Goal: Navigation & Orientation: Find specific page/section

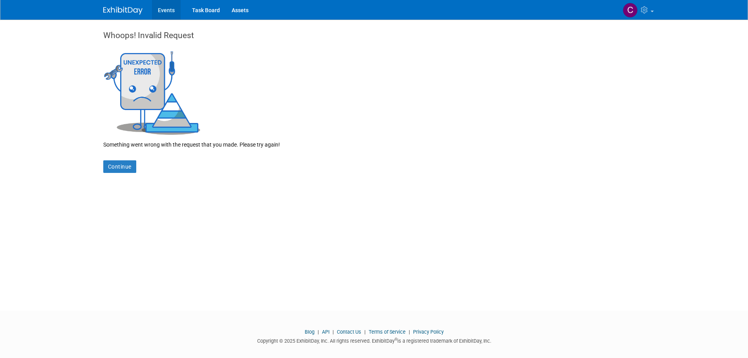
click at [165, 7] on link "Events" at bounding box center [166, 10] width 29 height 20
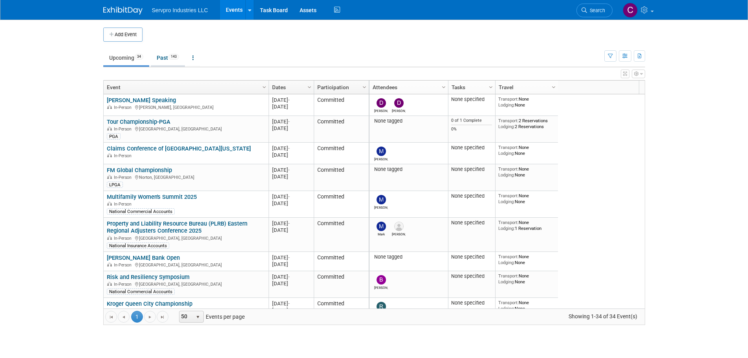
click at [163, 55] on link "Past 143" at bounding box center [168, 57] width 34 height 15
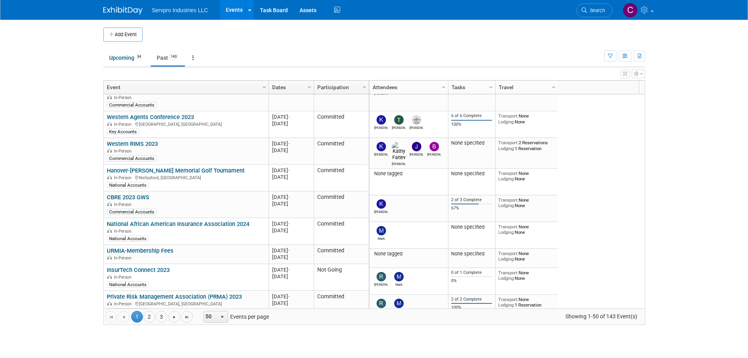
scroll to position [363, 0]
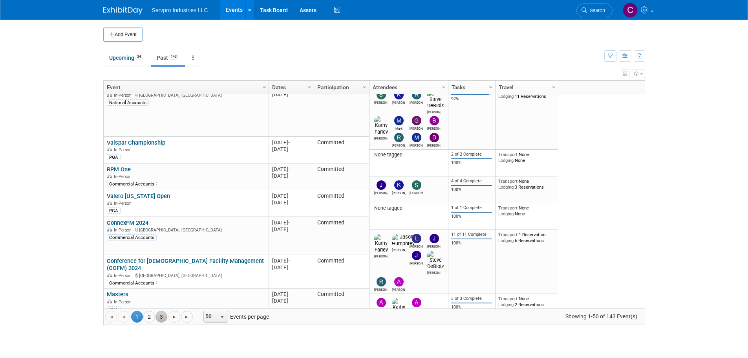
click at [156, 318] on link "3" at bounding box center [162, 317] width 12 height 12
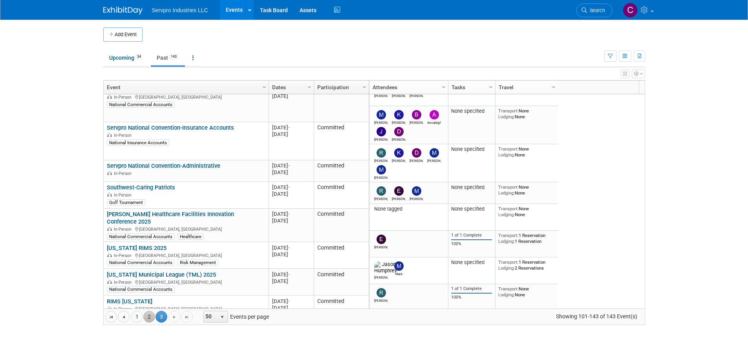
click at [145, 316] on link "2" at bounding box center [149, 317] width 12 height 12
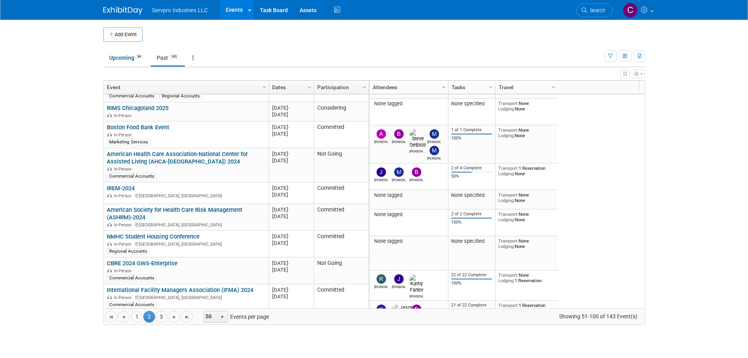
drag, startPoint x: 643, startPoint y: 278, endPoint x: 626, endPoint y: 306, distance: 33.5
click at [626, 306] on div "None tagged 0 of 1 Complete 0% Transport: None Lodging: None 2024 M-2024-[DATE]…" at bounding box center [507, 201] width 276 height 214
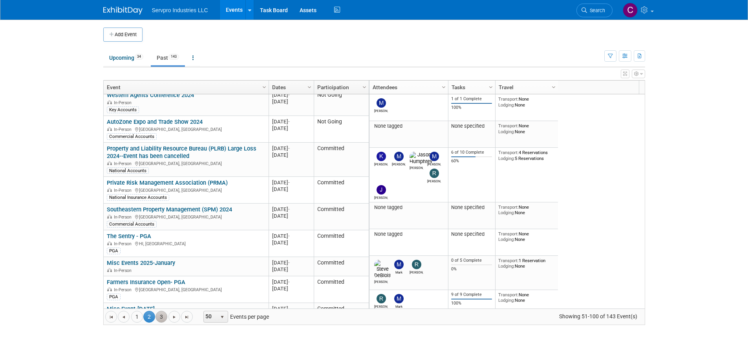
click at [164, 319] on link "3" at bounding box center [162, 317] width 12 height 12
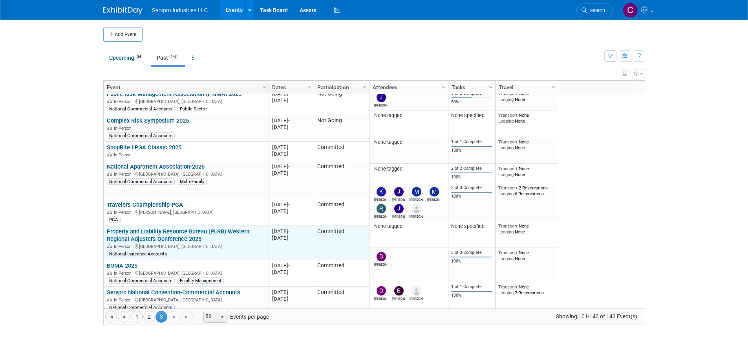
drag, startPoint x: 210, startPoint y: 231, endPoint x: 107, endPoint y: 225, distance: 102.7
click at [107, 228] on div "Property and Liability Resource Bureau (PLRB) Western Regional Adjusters Confer…" at bounding box center [186, 242] width 158 height 29
copy link "Property and Liability Resource Bureau (PLRB) Western Regional Adjusters Confer…"
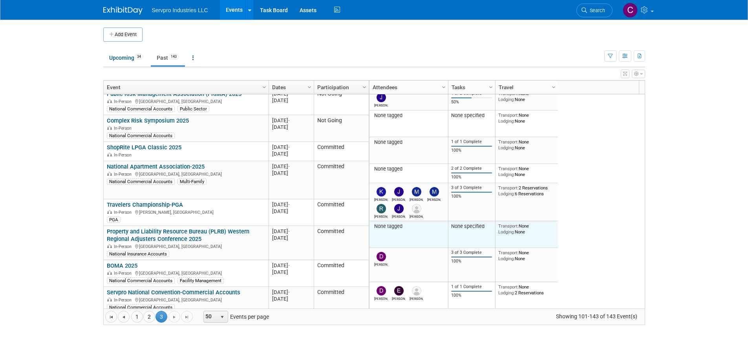
click at [463, 221] on td "None specified" at bounding box center [471, 234] width 47 height 27
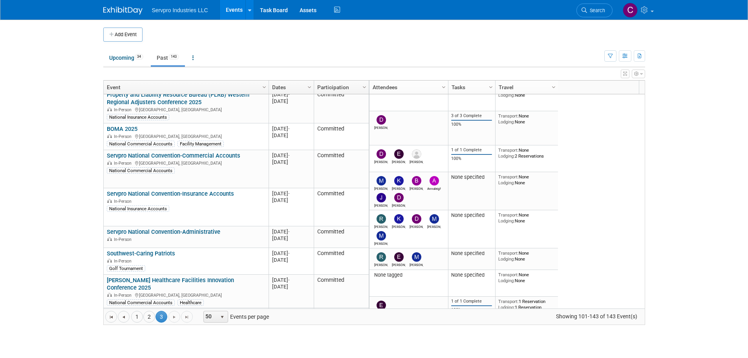
scroll to position [1015, 0]
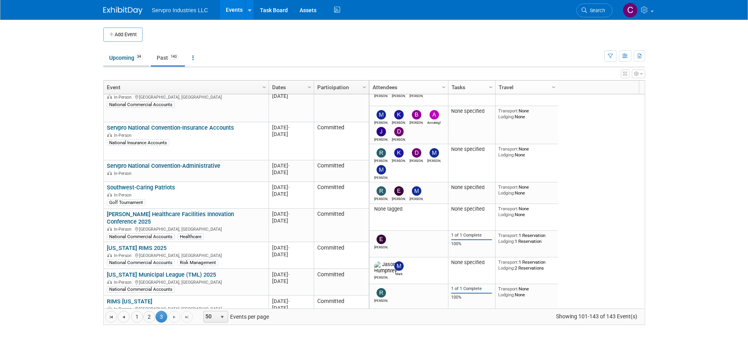
click at [122, 57] on link "Upcoming 34" at bounding box center [126, 57] width 46 height 15
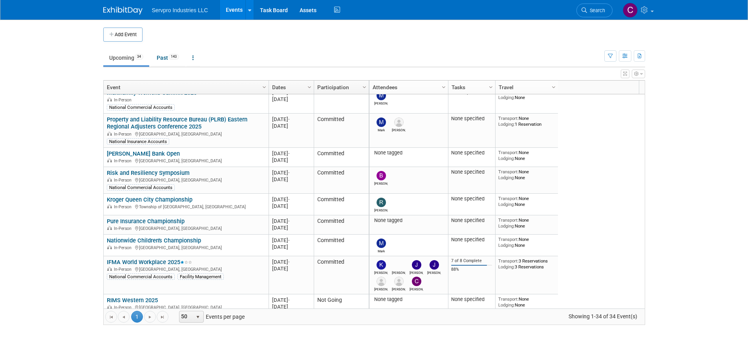
scroll to position [115, 0]
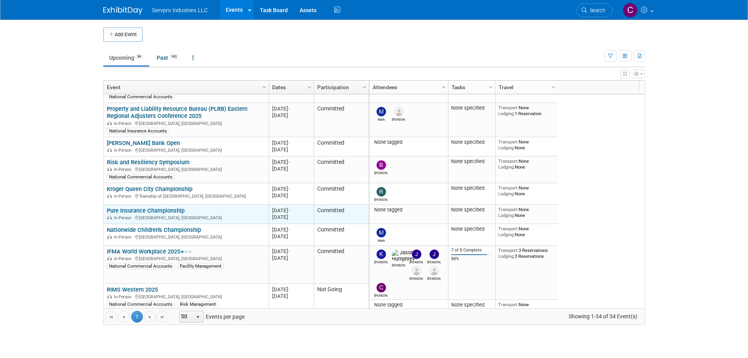
click at [133, 210] on link "Pure Insurance Championship" at bounding box center [146, 210] width 78 height 7
